Goal: Task Accomplishment & Management: Manage account settings

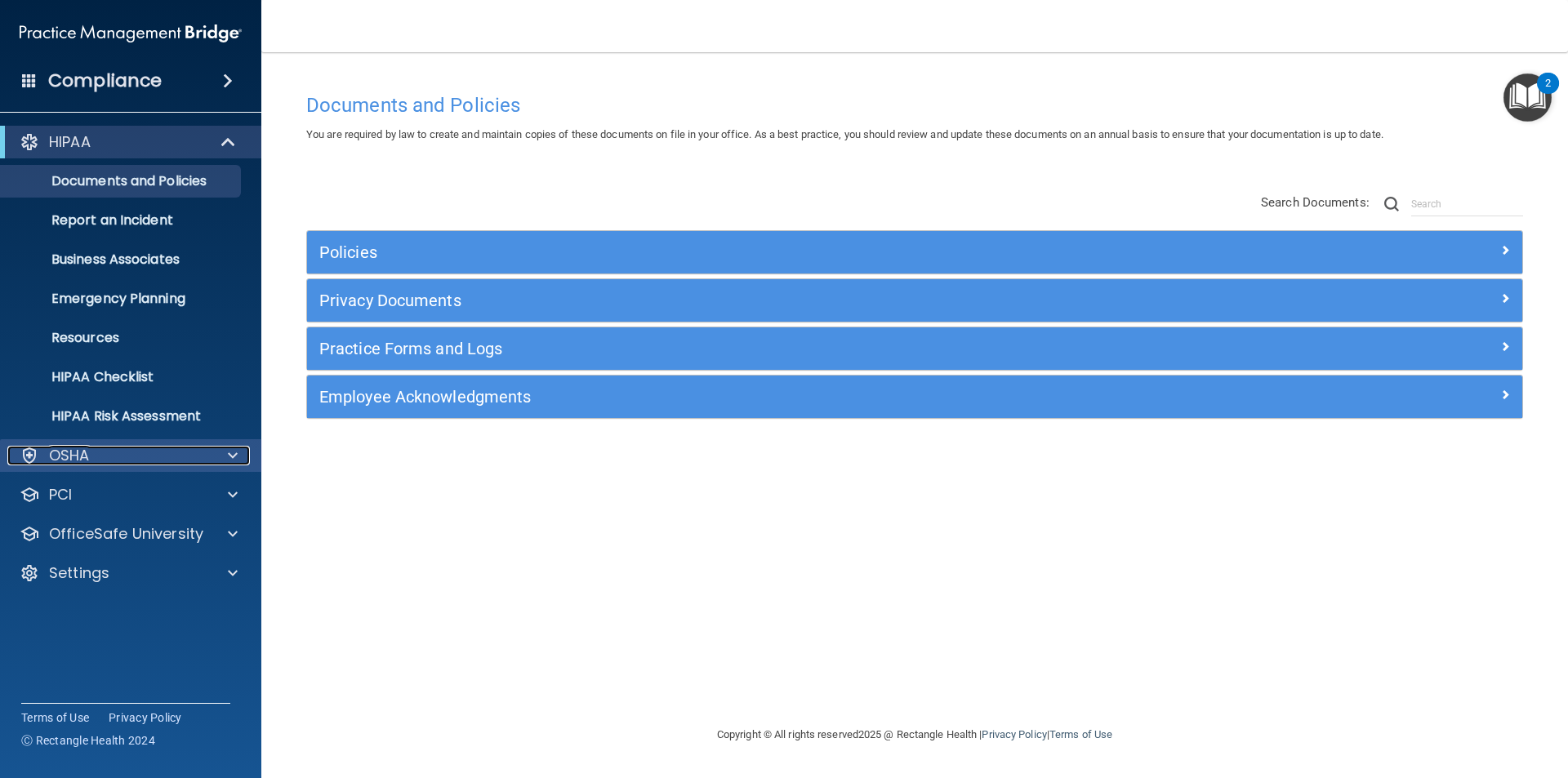
click at [104, 459] on div "OSHA" at bounding box center [109, 456] width 202 height 20
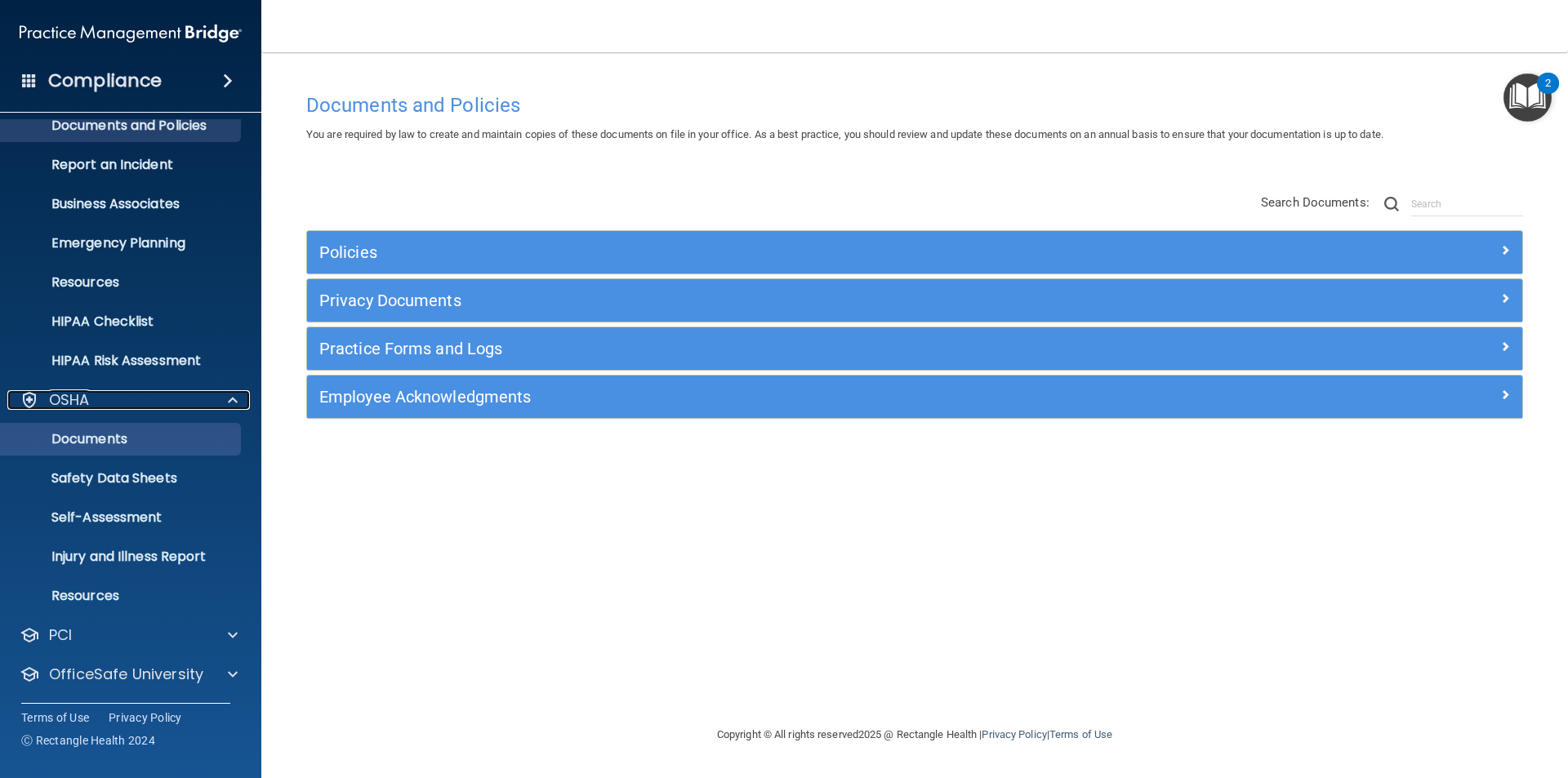
scroll to position [96, 0]
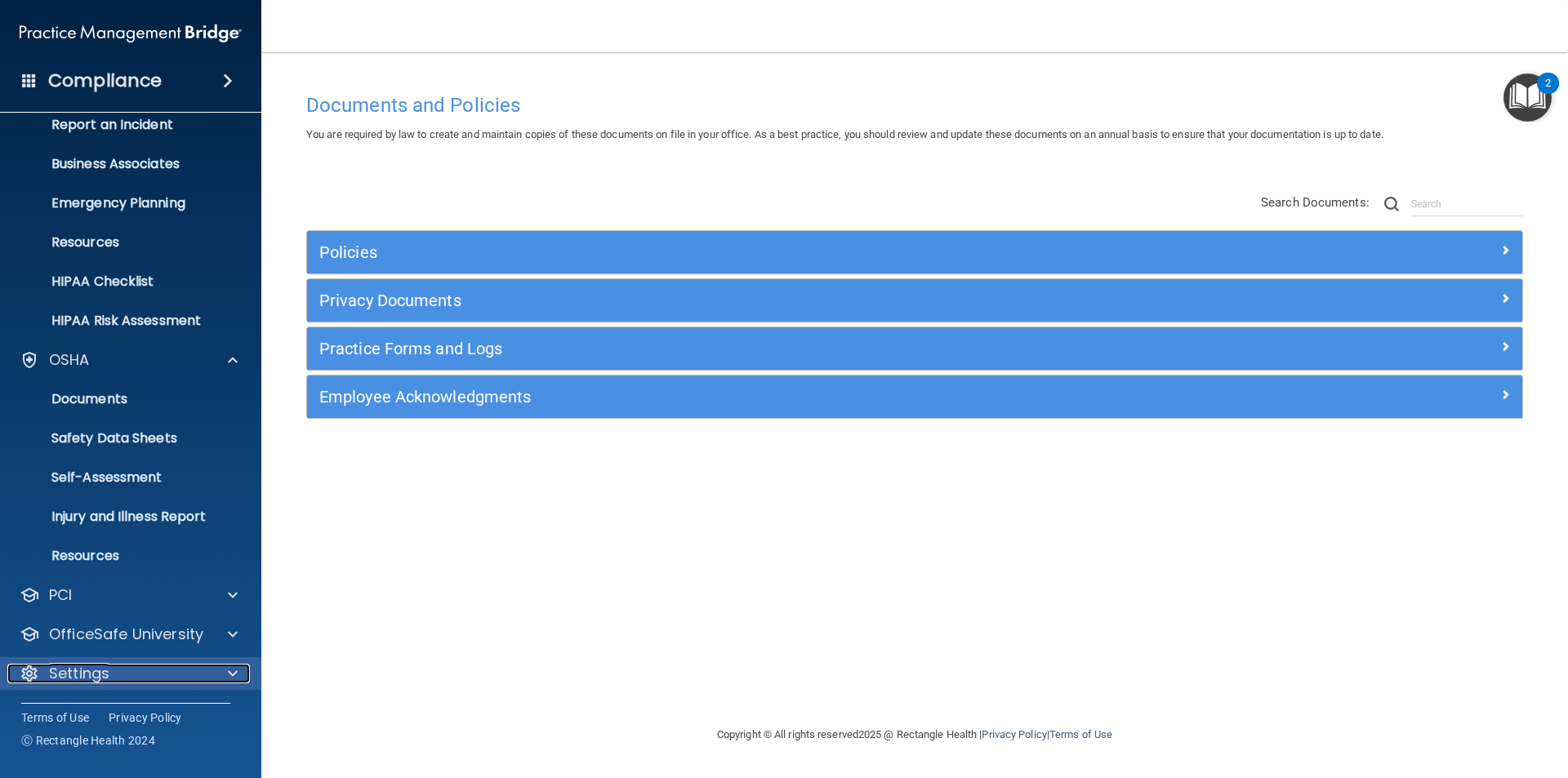
click at [179, 673] on div "Settings" at bounding box center [109, 673] width 202 height 20
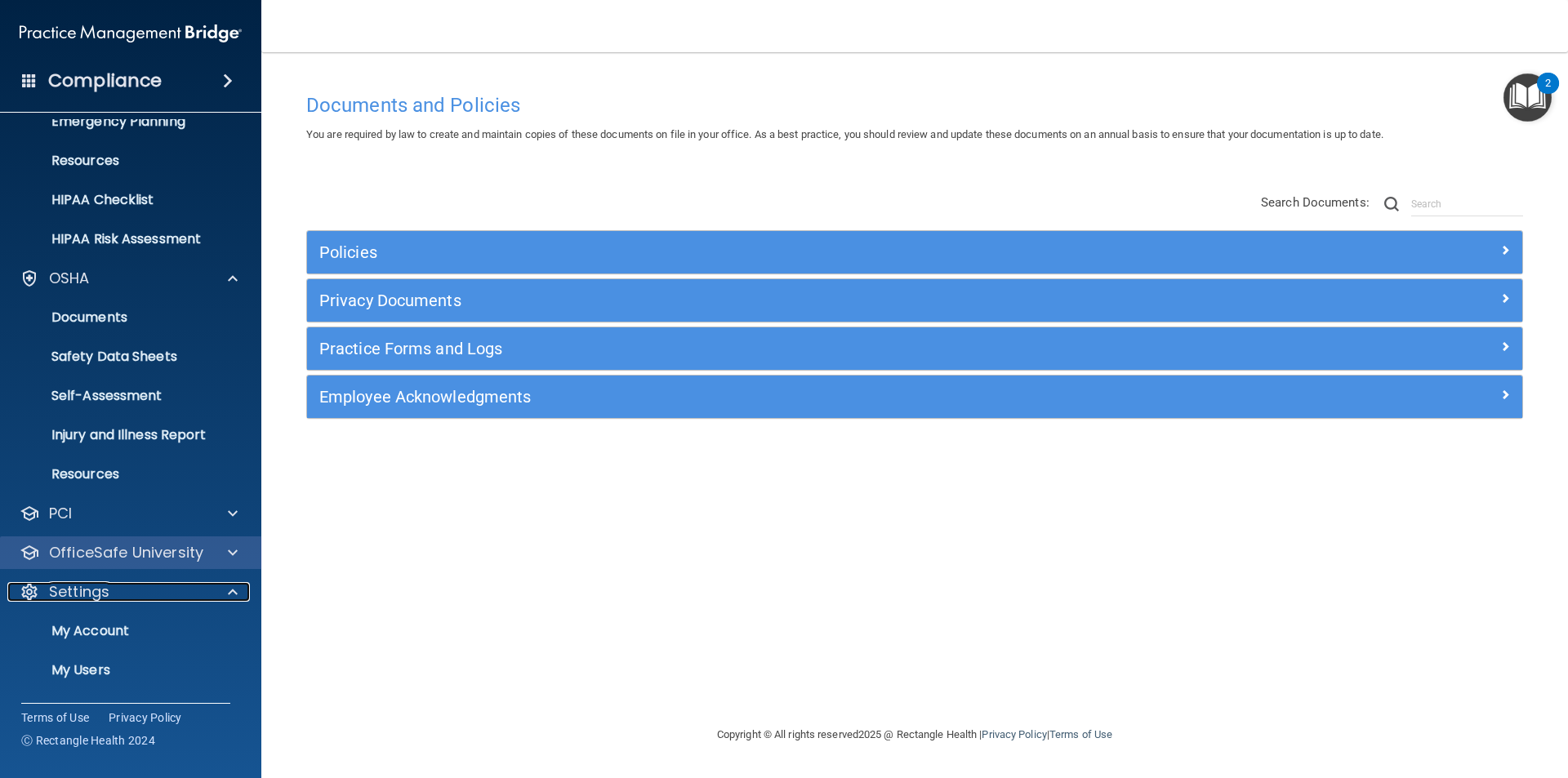
scroll to position [252, 0]
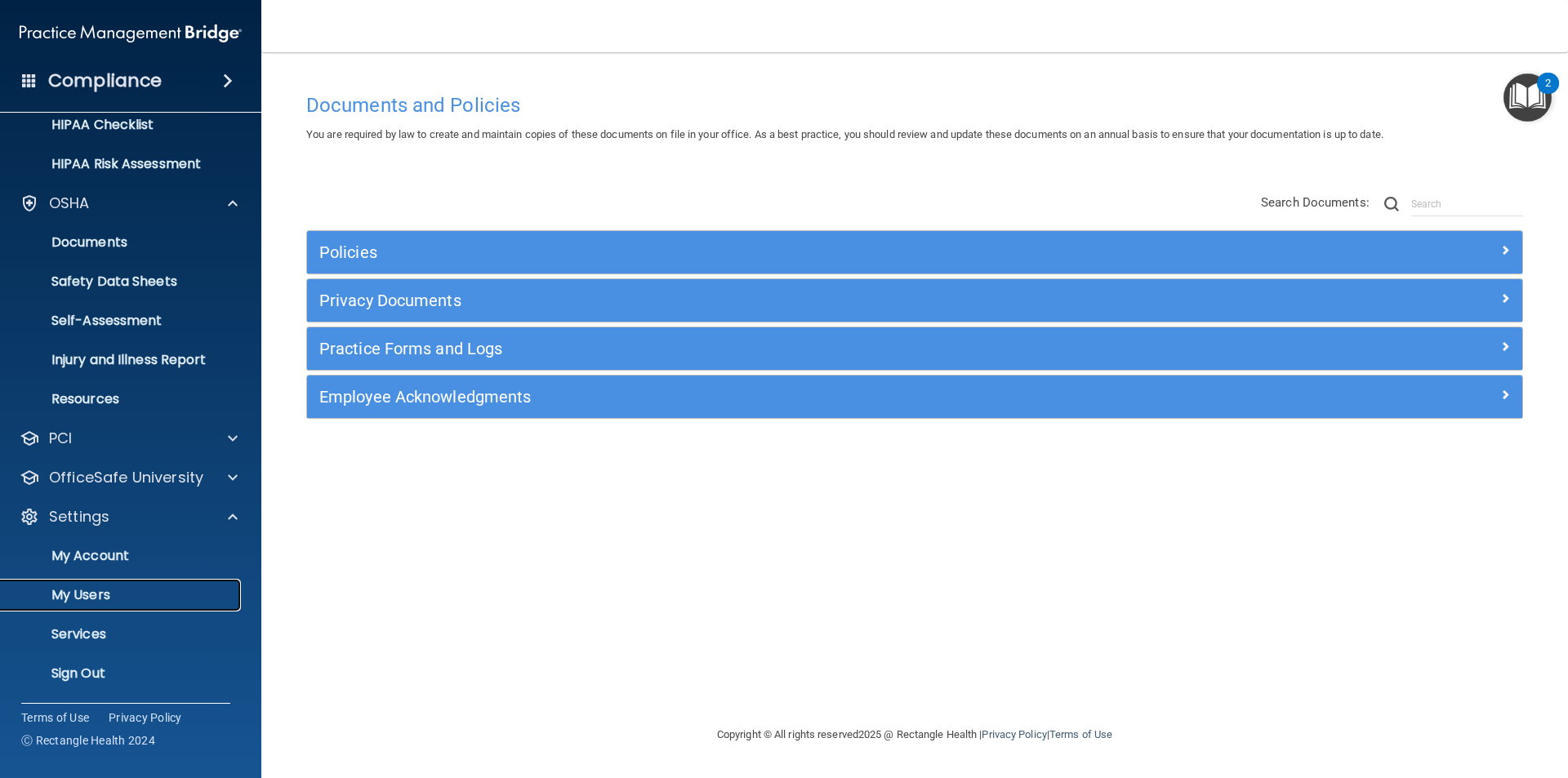
click at [102, 604] on link "My Users" at bounding box center [112, 596] width 258 height 33
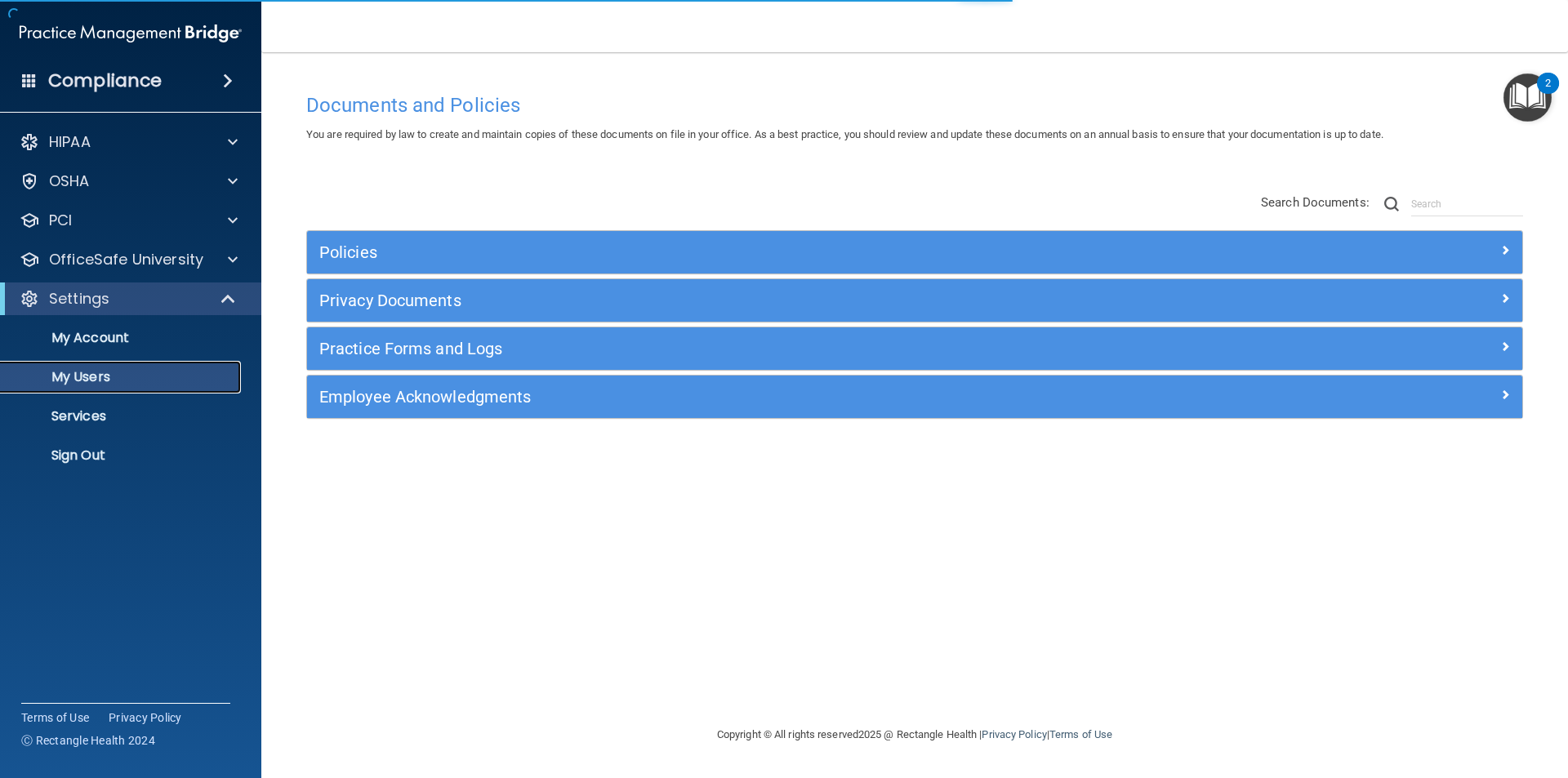
select select "20"
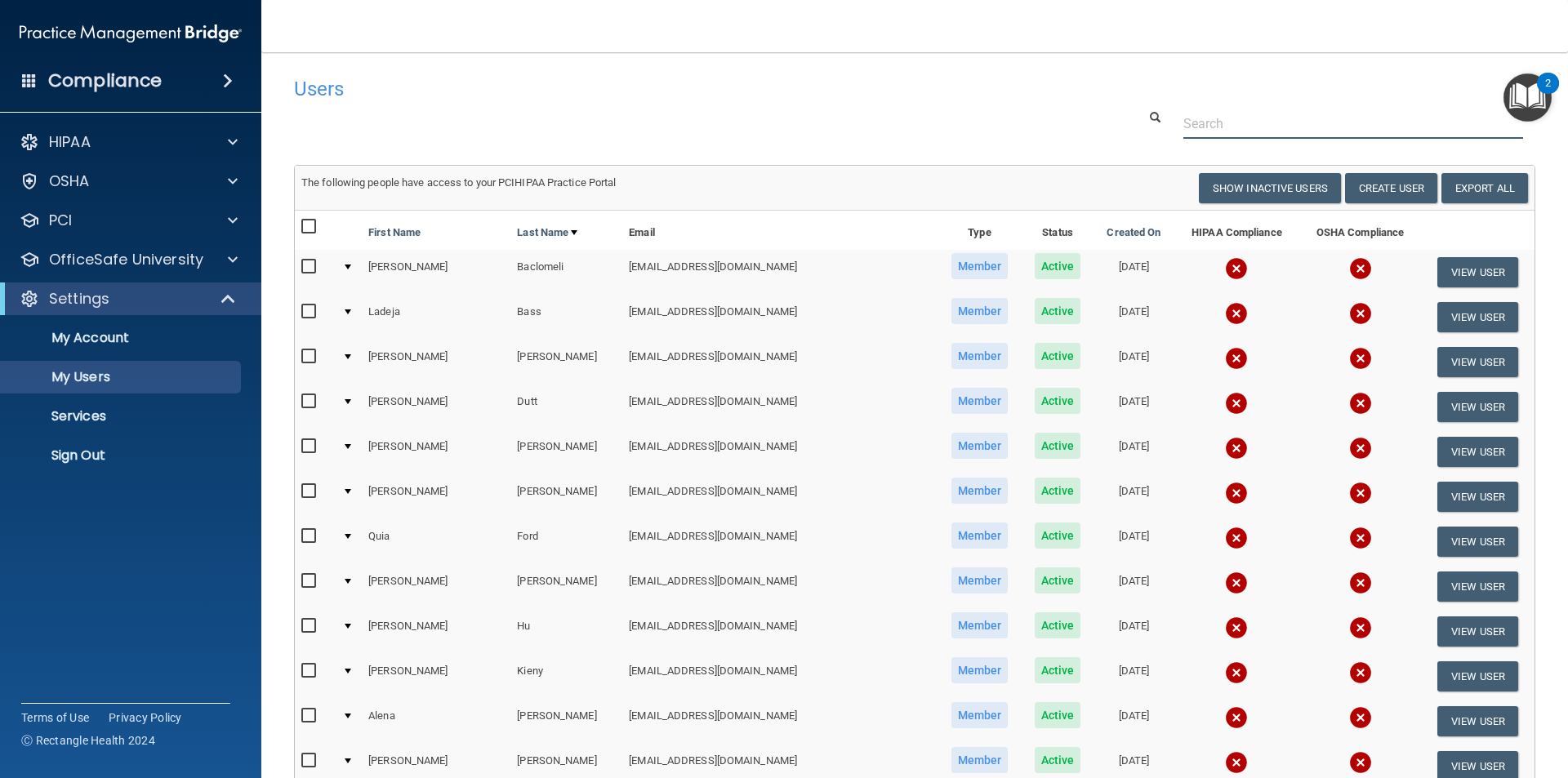
click at [1201, 129] on input "text" at bounding box center [1354, 124] width 340 height 30
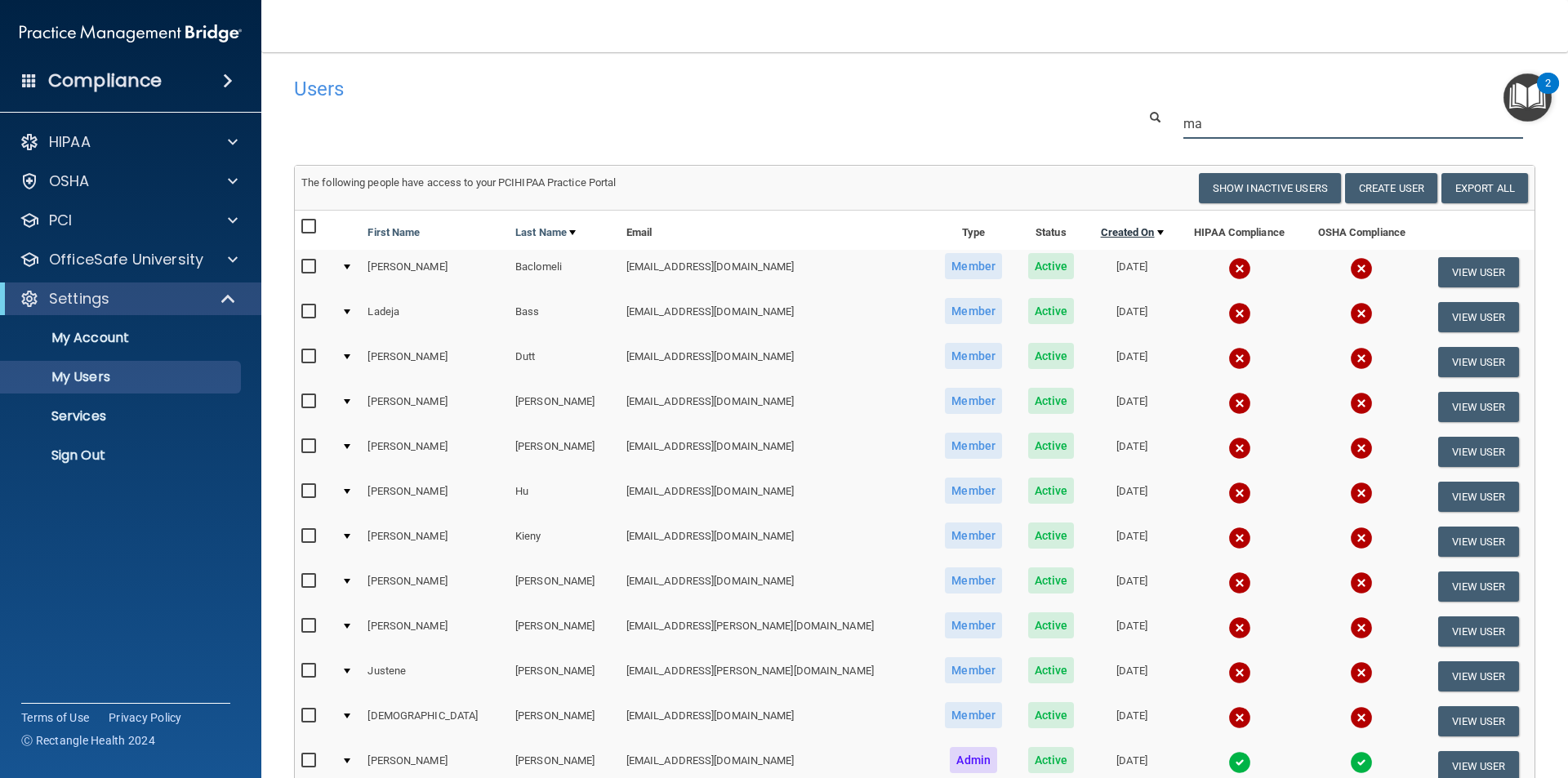
type input "ma"
click at [1101, 234] on link "Created On" at bounding box center [1132, 233] width 63 height 20
select select "20"
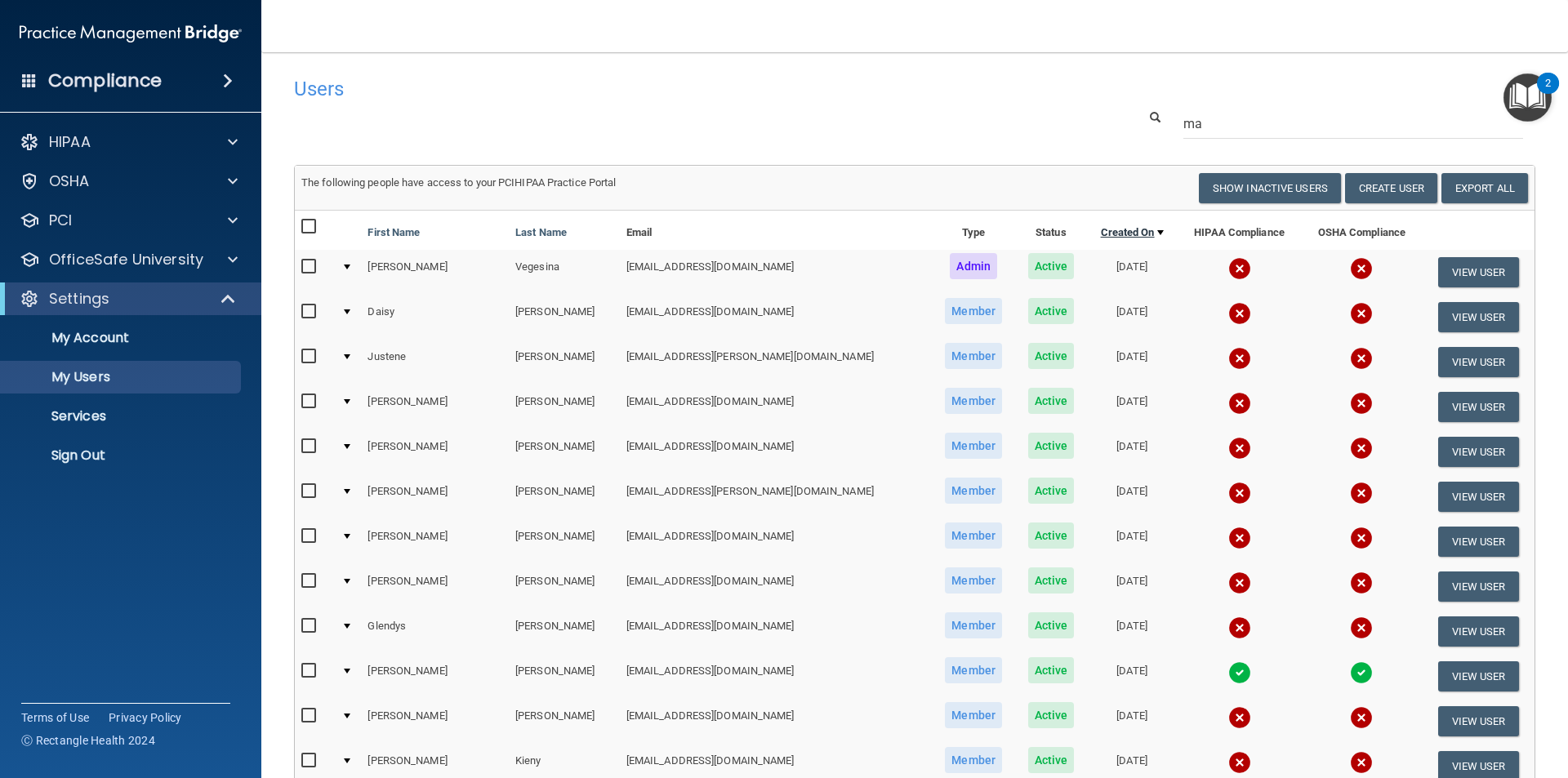
click at [1101, 233] on link "Created On" at bounding box center [1132, 233] width 63 height 20
select select "20"
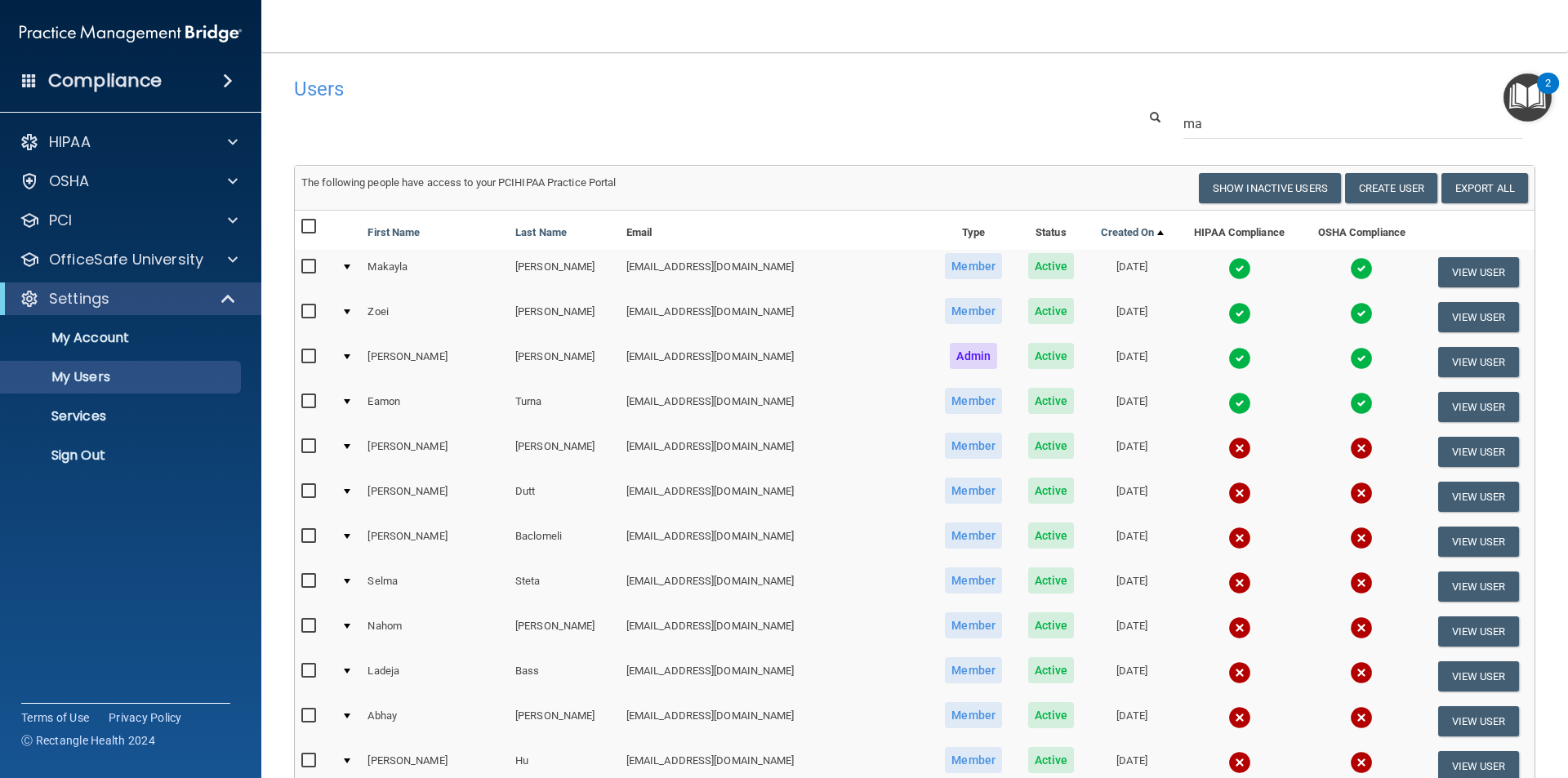
click at [350, 270] on div at bounding box center [348, 267] width 7 height 5
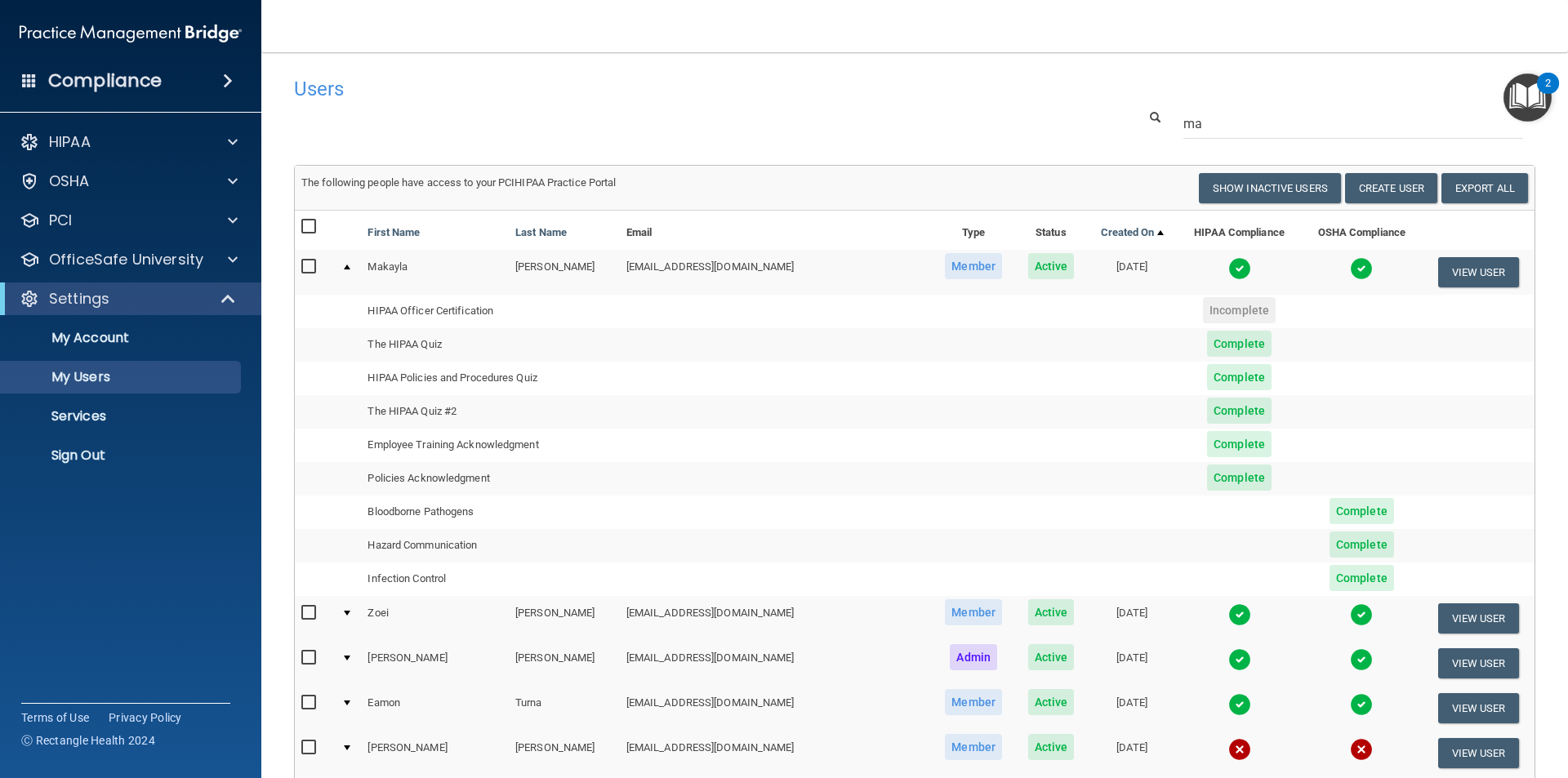
click at [961, 39] on nav "Toggle navigation [PERSON_NAME] [EMAIL_ADDRESS][DOMAIN_NAME] Manage My Enterpri…" at bounding box center [914, 26] width 1307 height 52
